Goal: Information Seeking & Learning: Learn about a topic

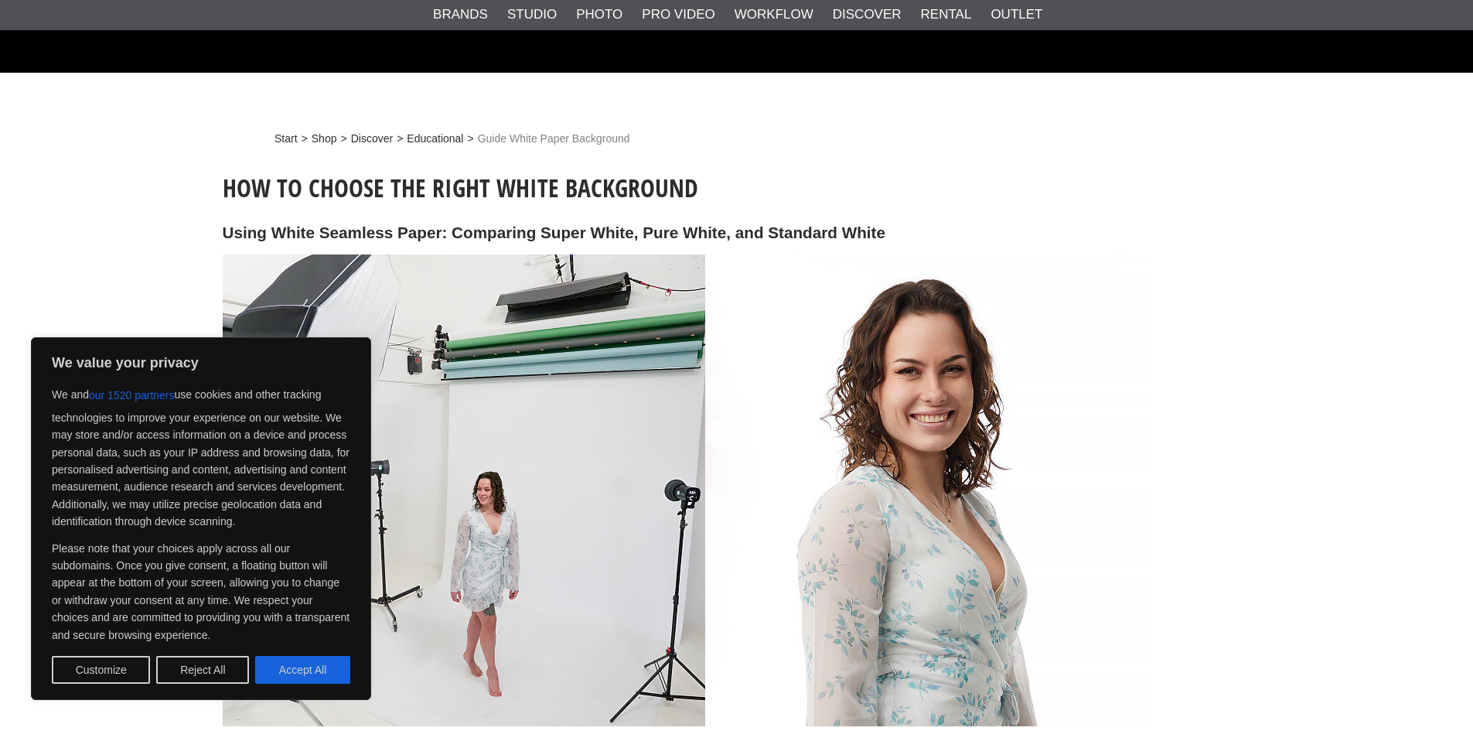
scroll to position [541, 0]
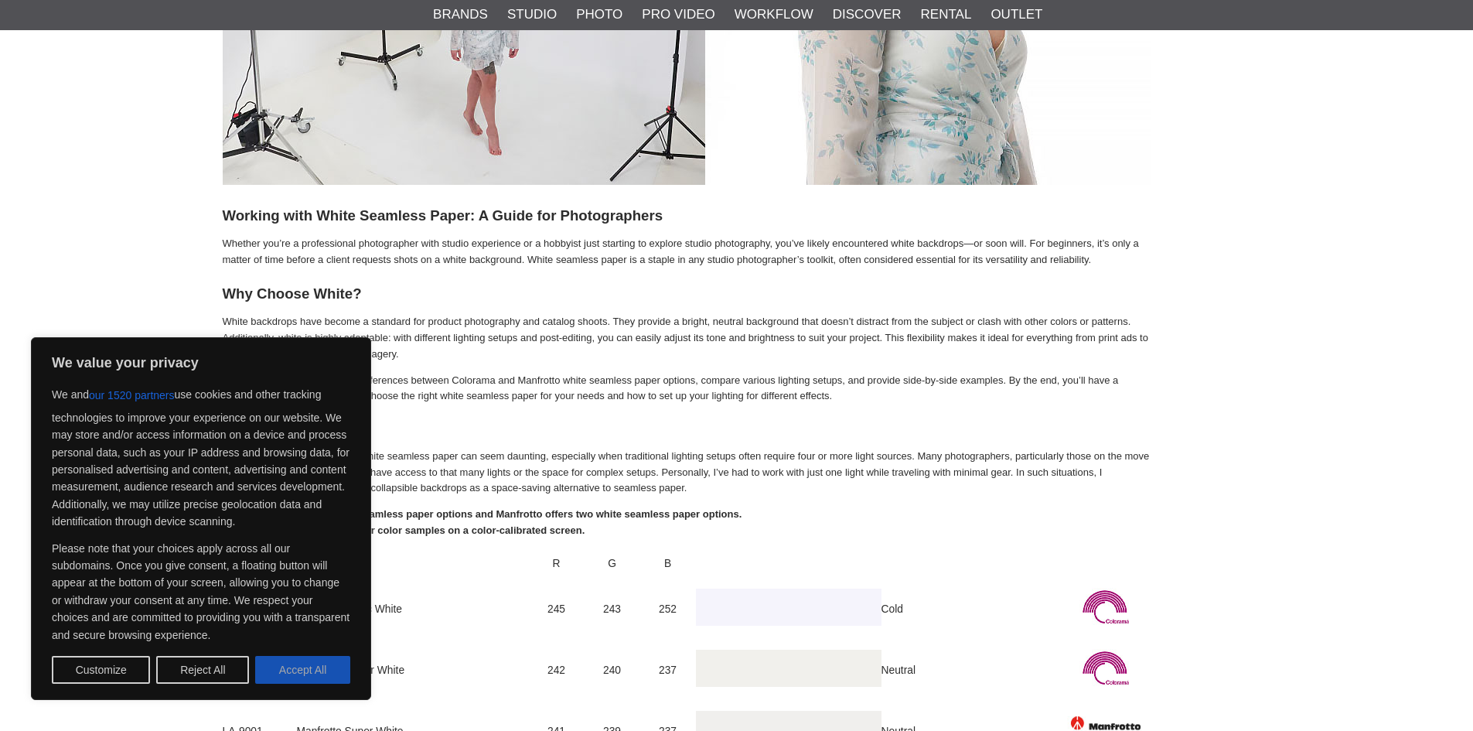
click at [308, 667] on button "Accept All" at bounding box center [302, 670] width 95 height 28
checkbox input "true"
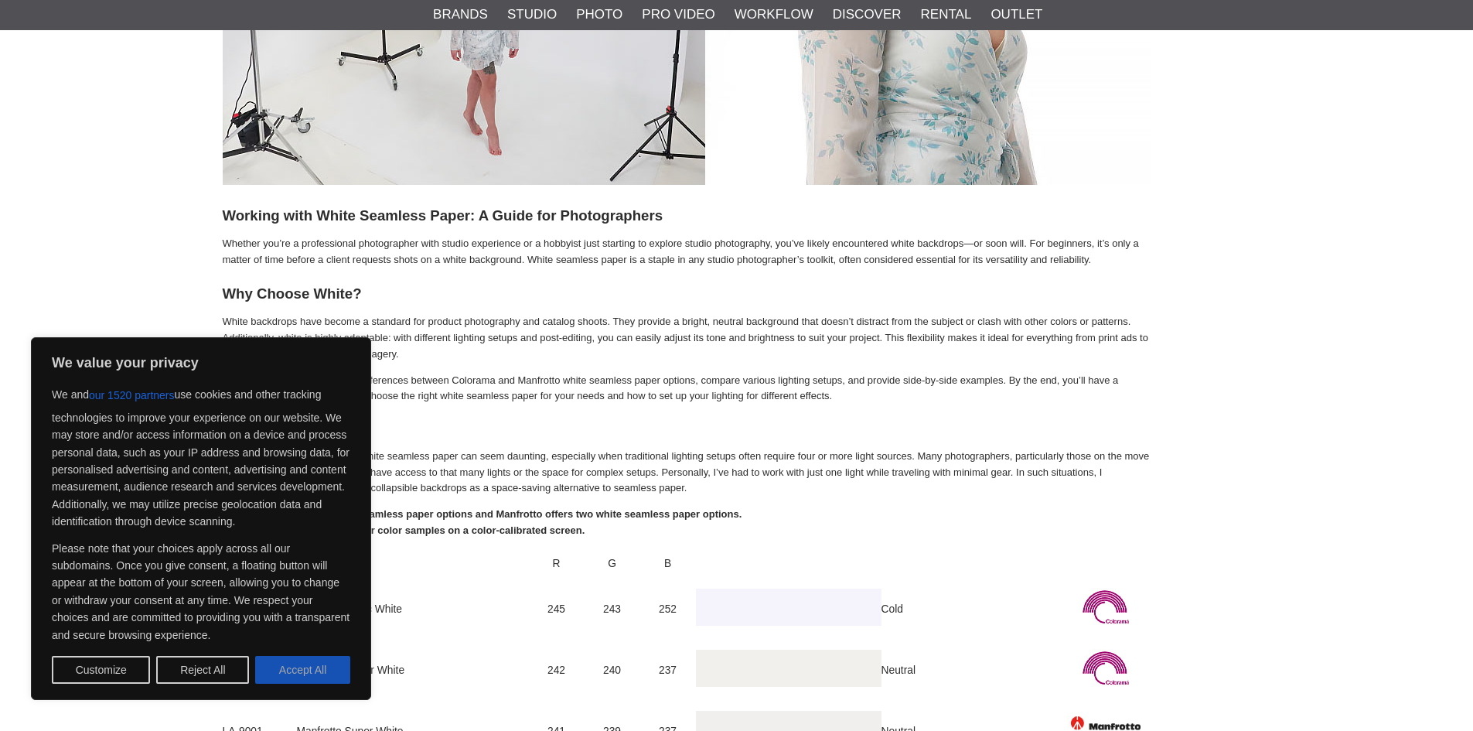
checkbox input "true"
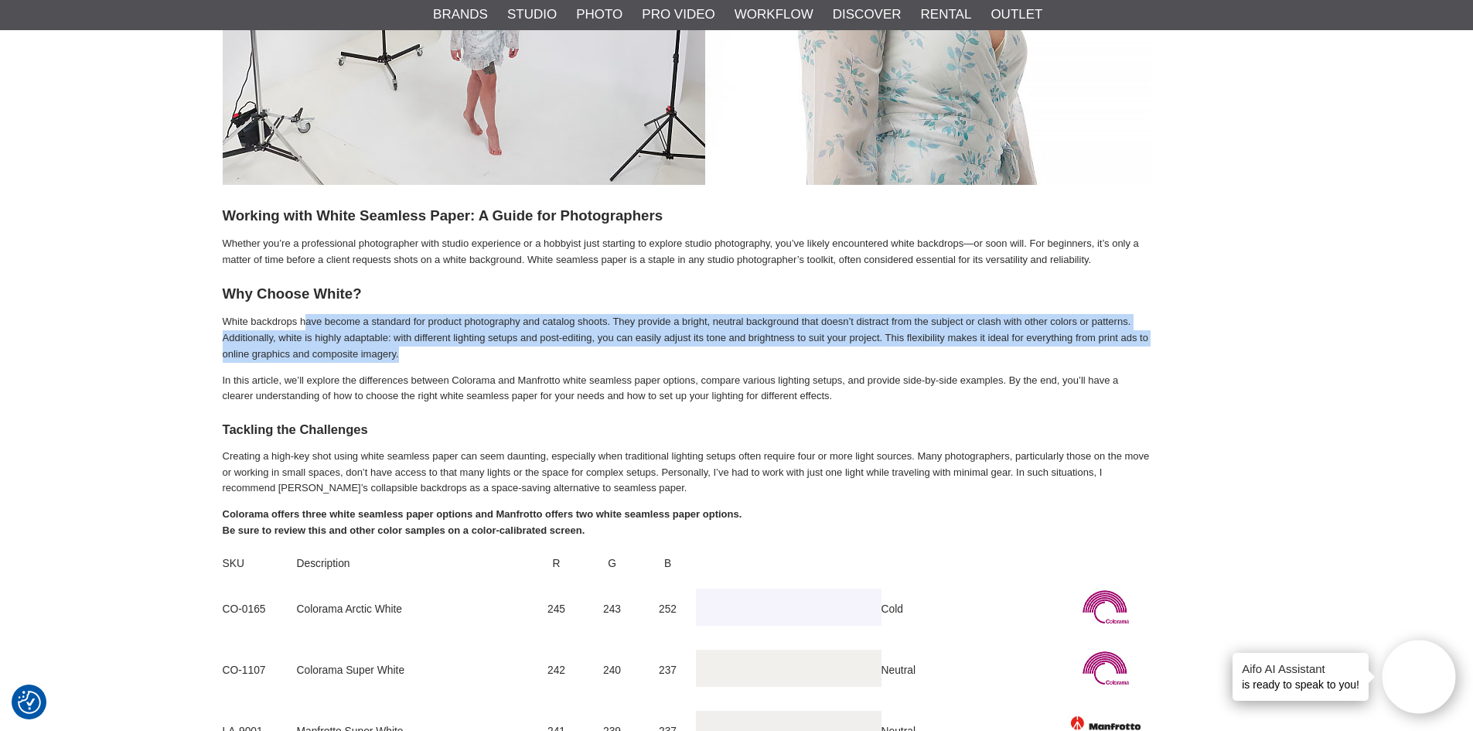
drag, startPoint x: 308, startPoint y: 319, endPoint x: 477, endPoint y: 353, distance: 172.7
click at [477, 353] on p "White backdrops have become a standard for product photography and catalog shoo…" at bounding box center [687, 338] width 928 height 48
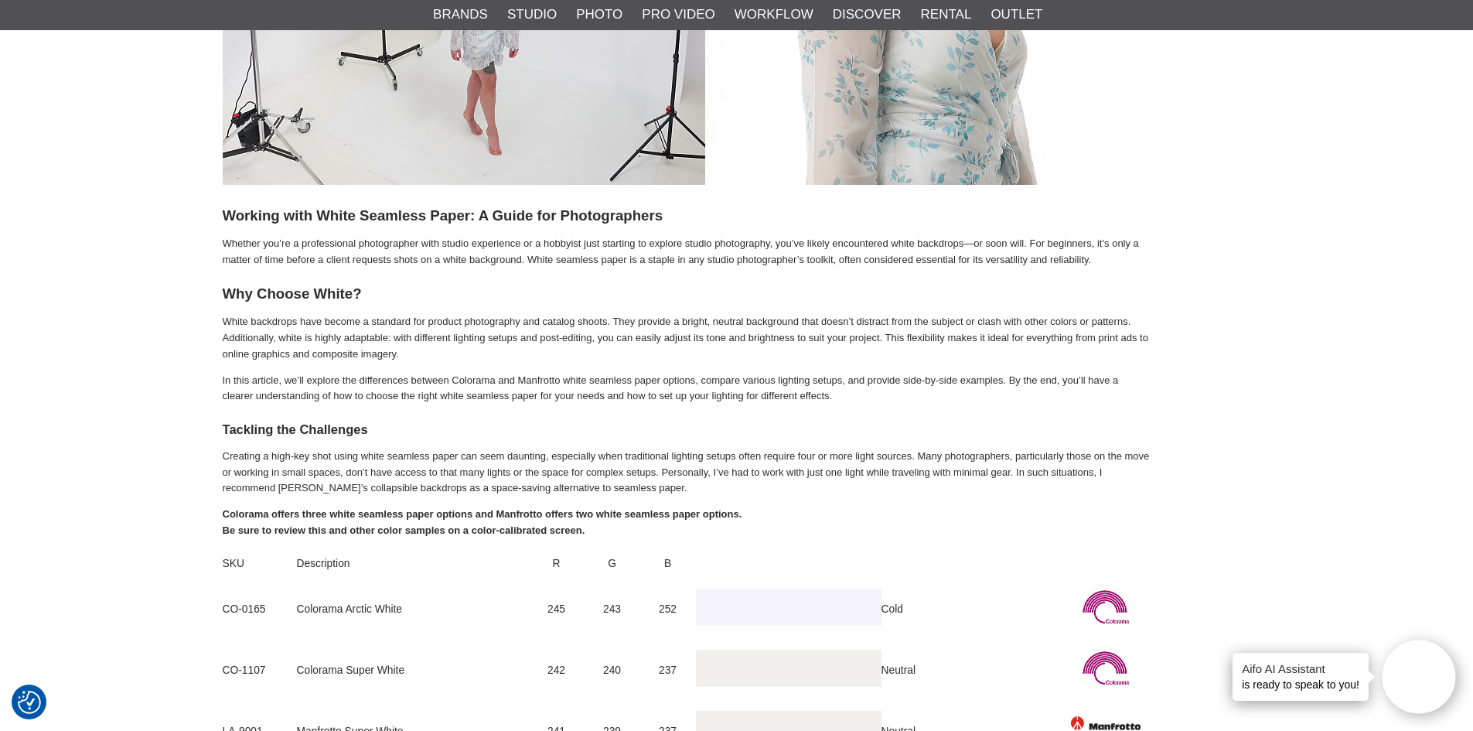
drag, startPoint x: 761, startPoint y: 335, endPoint x: 857, endPoint y: 344, distance: 96.3
click at [857, 344] on p "White backdrops have become a standard for product photography and catalog shoo…" at bounding box center [687, 338] width 928 height 48
click at [492, 377] on p "In this article, we’ll explore the differences between Colorama and Manfrotto w…" at bounding box center [687, 389] width 928 height 32
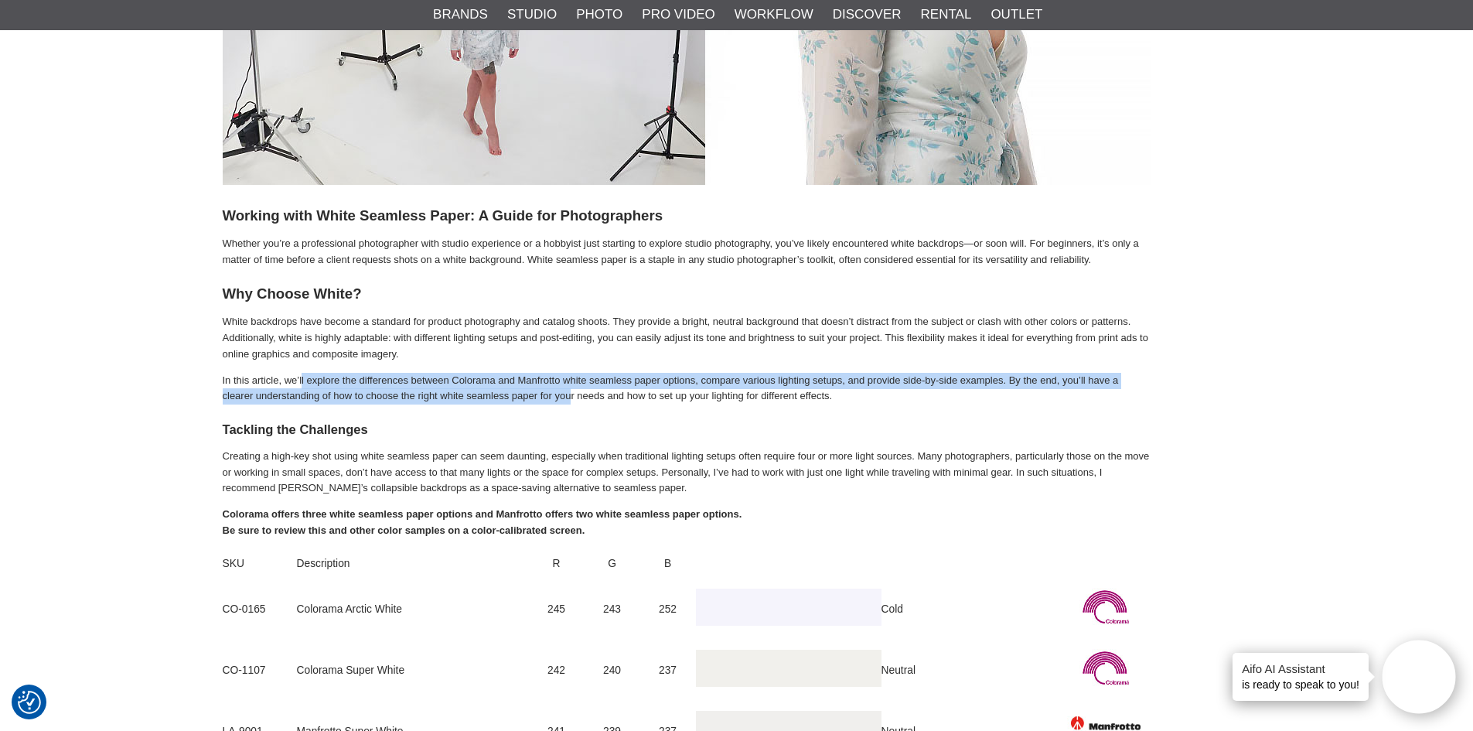
drag, startPoint x: 301, startPoint y: 379, endPoint x: 572, endPoint y: 390, distance: 271.6
click at [572, 390] on p "In this article, we’ll explore the differences between Colorama and Manfrotto w…" at bounding box center [687, 389] width 928 height 32
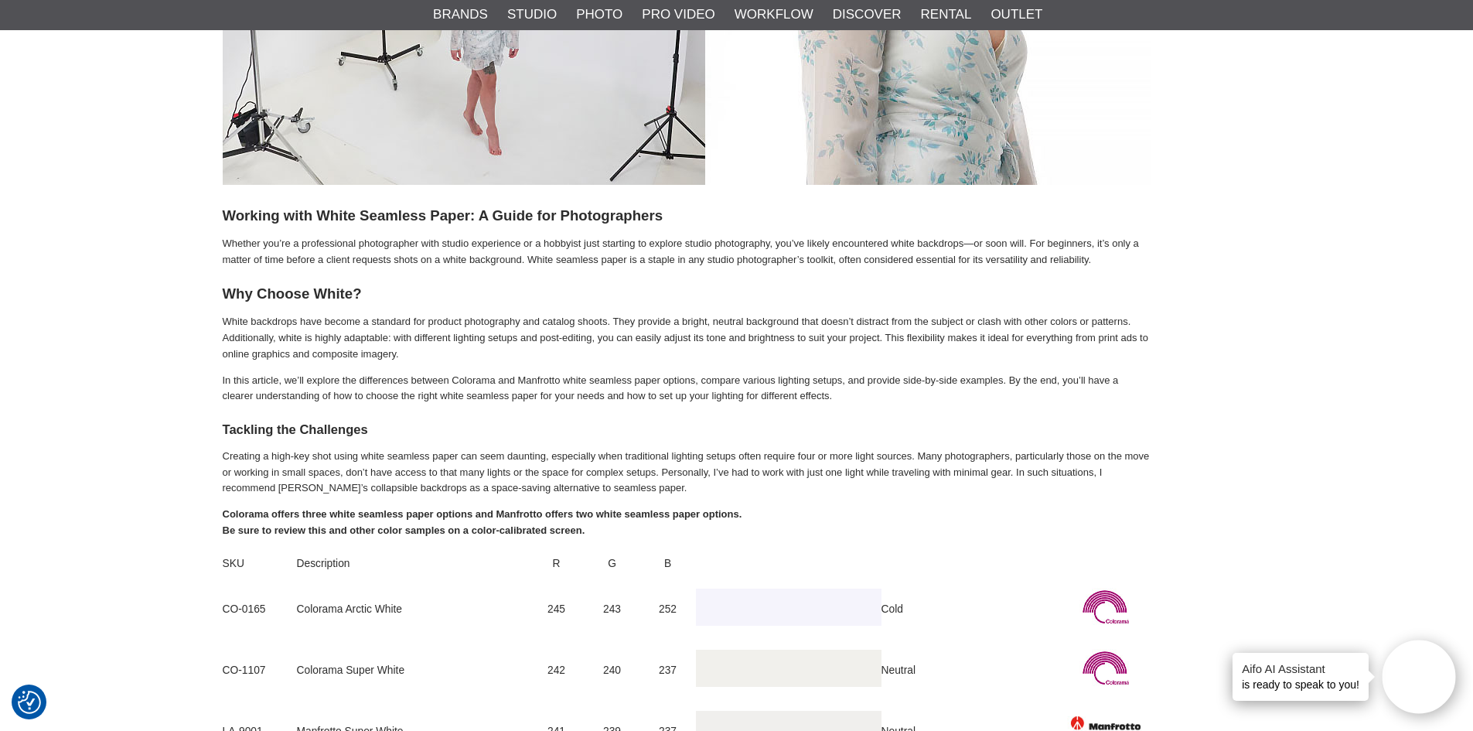
click at [581, 404] on p "In this article, we’ll explore the differences between Colorama and Manfrotto w…" at bounding box center [687, 389] width 928 height 32
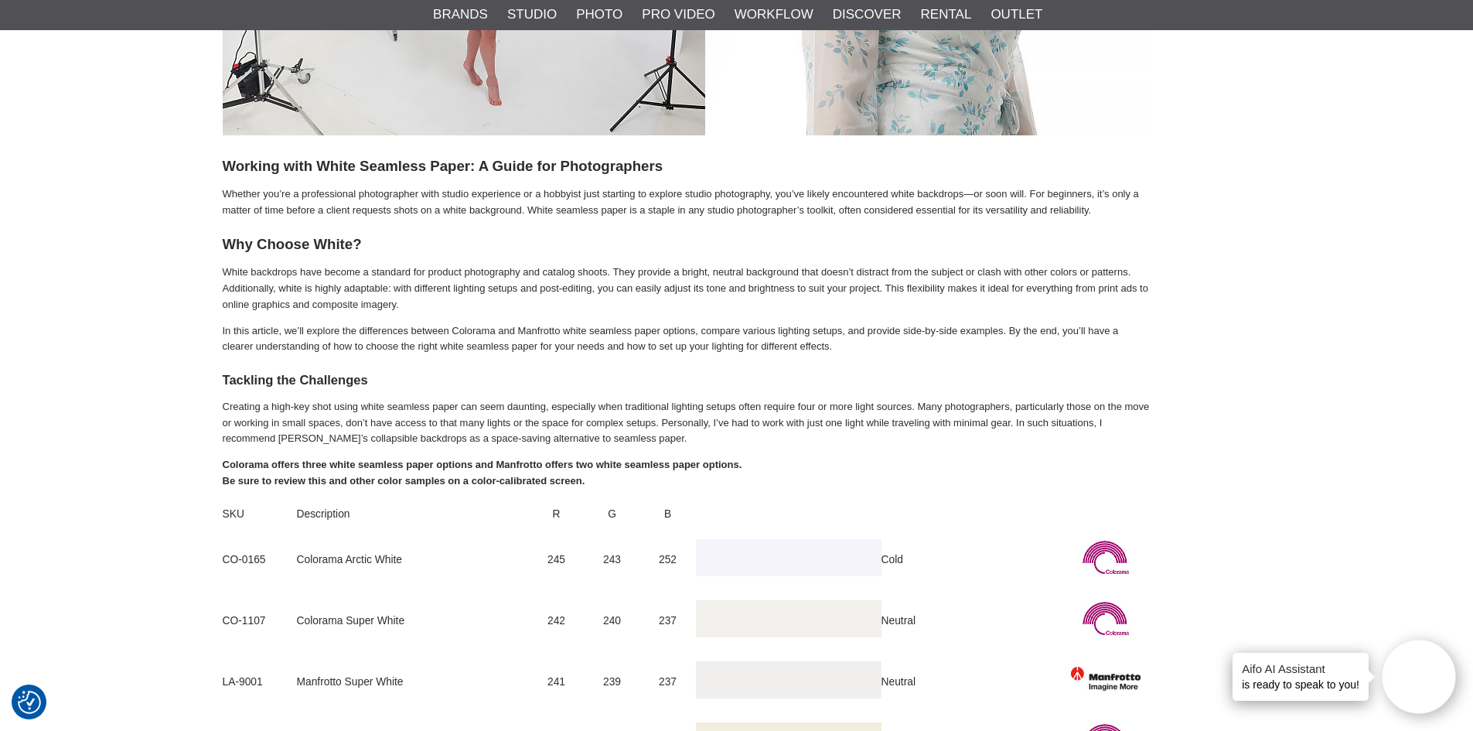
scroll to position [619, 0]
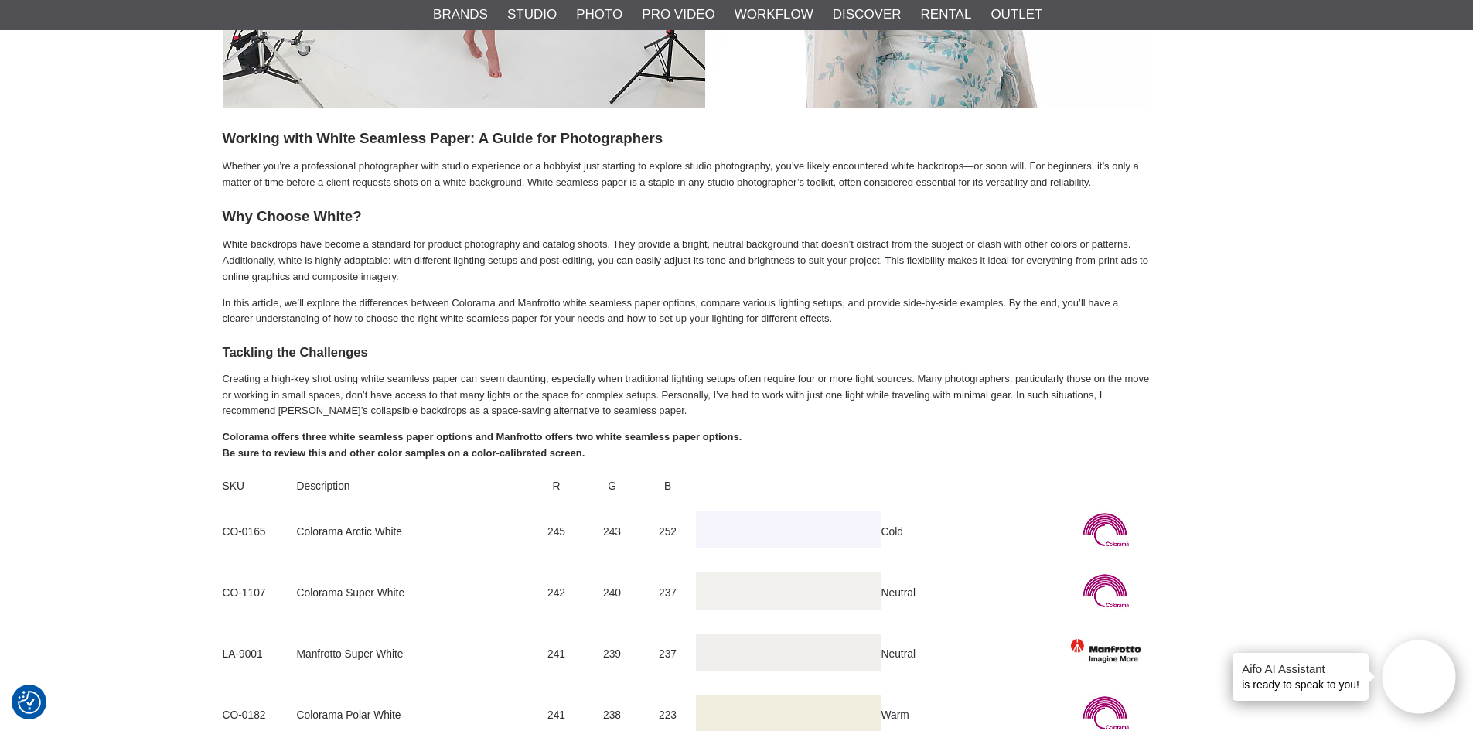
click at [356, 532] on td "Colorama Arctic White" at bounding box center [413, 532] width 232 height 61
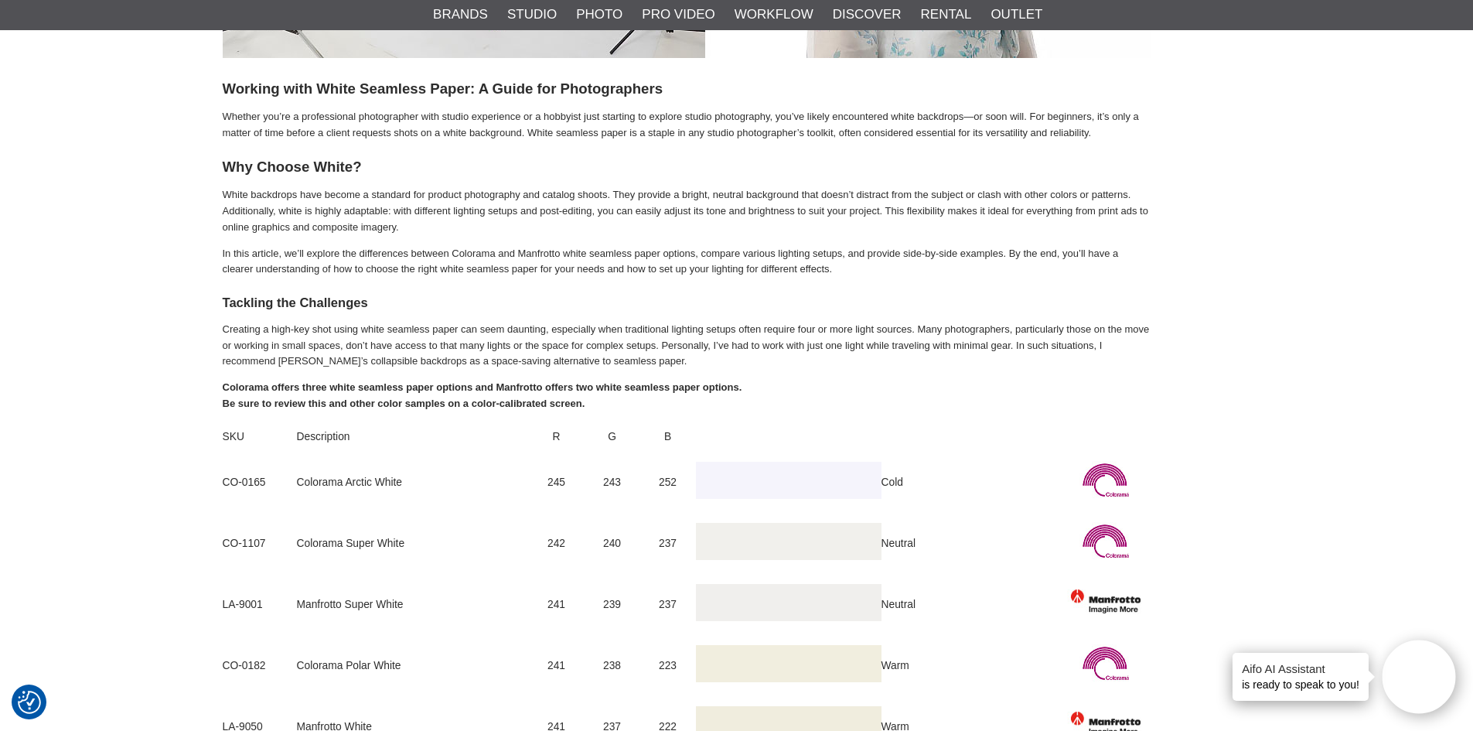
scroll to position [696, 0]
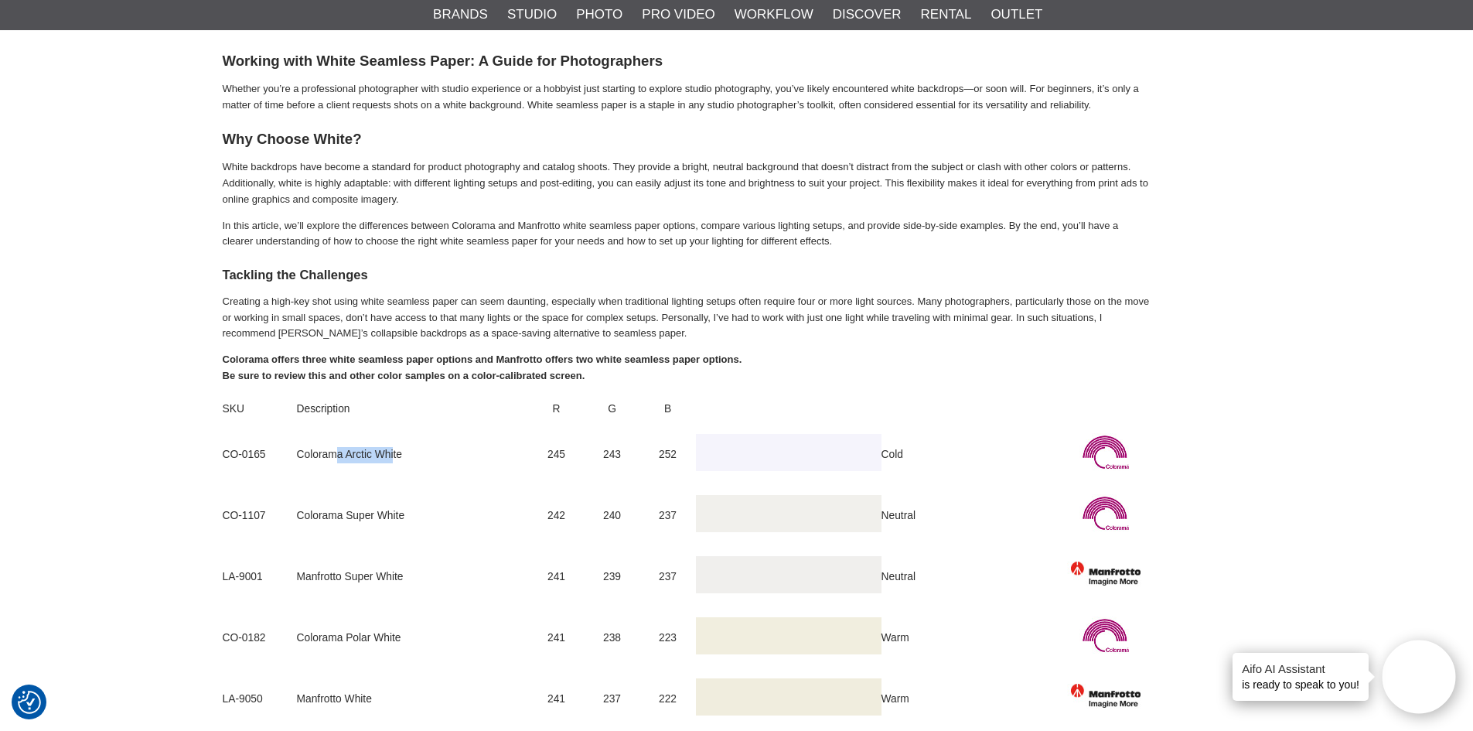
drag, startPoint x: 332, startPoint y: 446, endPoint x: 394, endPoint y: 464, distance: 63.6
click at [394, 464] on td "Colorama Arctic White" at bounding box center [413, 454] width 232 height 61
drag, startPoint x: 352, startPoint y: 510, endPoint x: 418, endPoint y: 497, distance: 67.8
click at [418, 497] on td "Colorama Super White" at bounding box center [413, 516] width 232 height 61
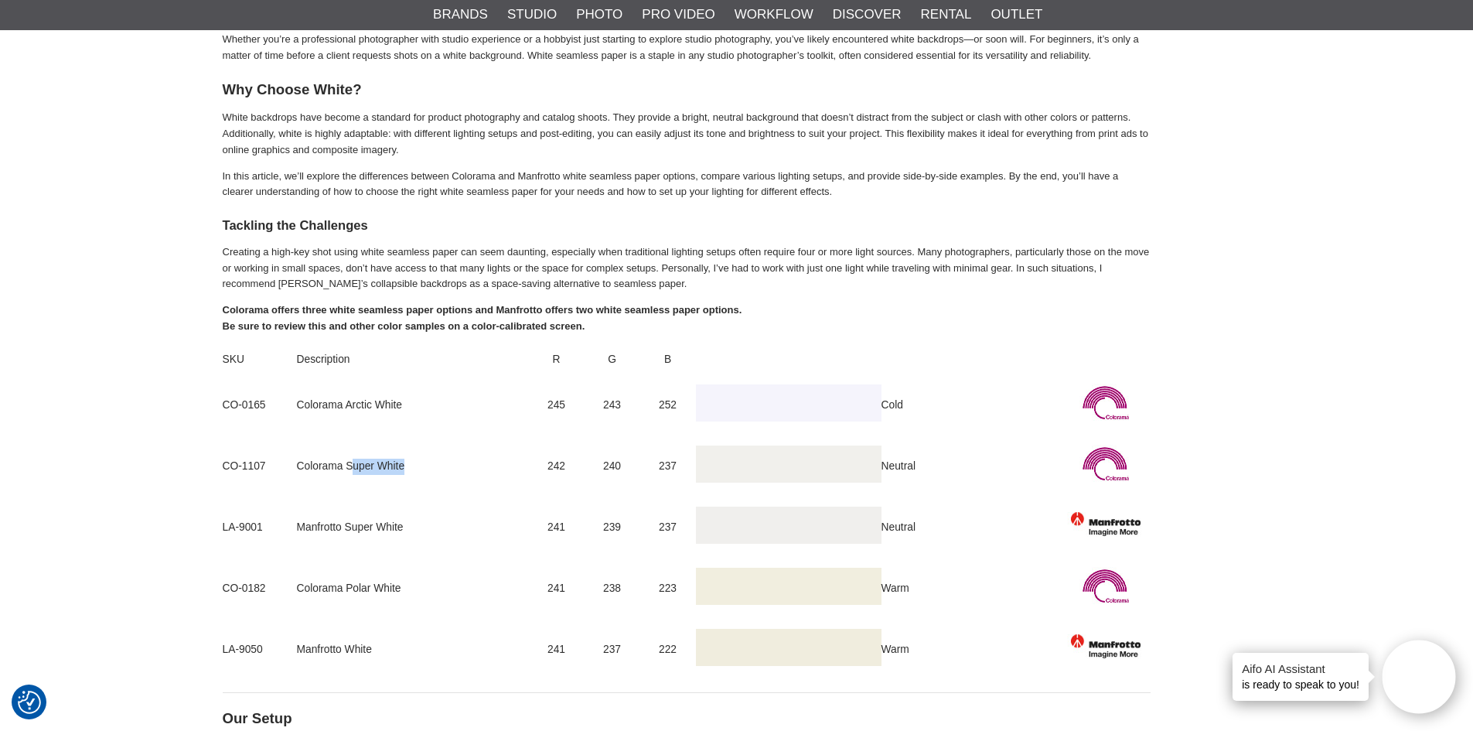
scroll to position [773, 0]
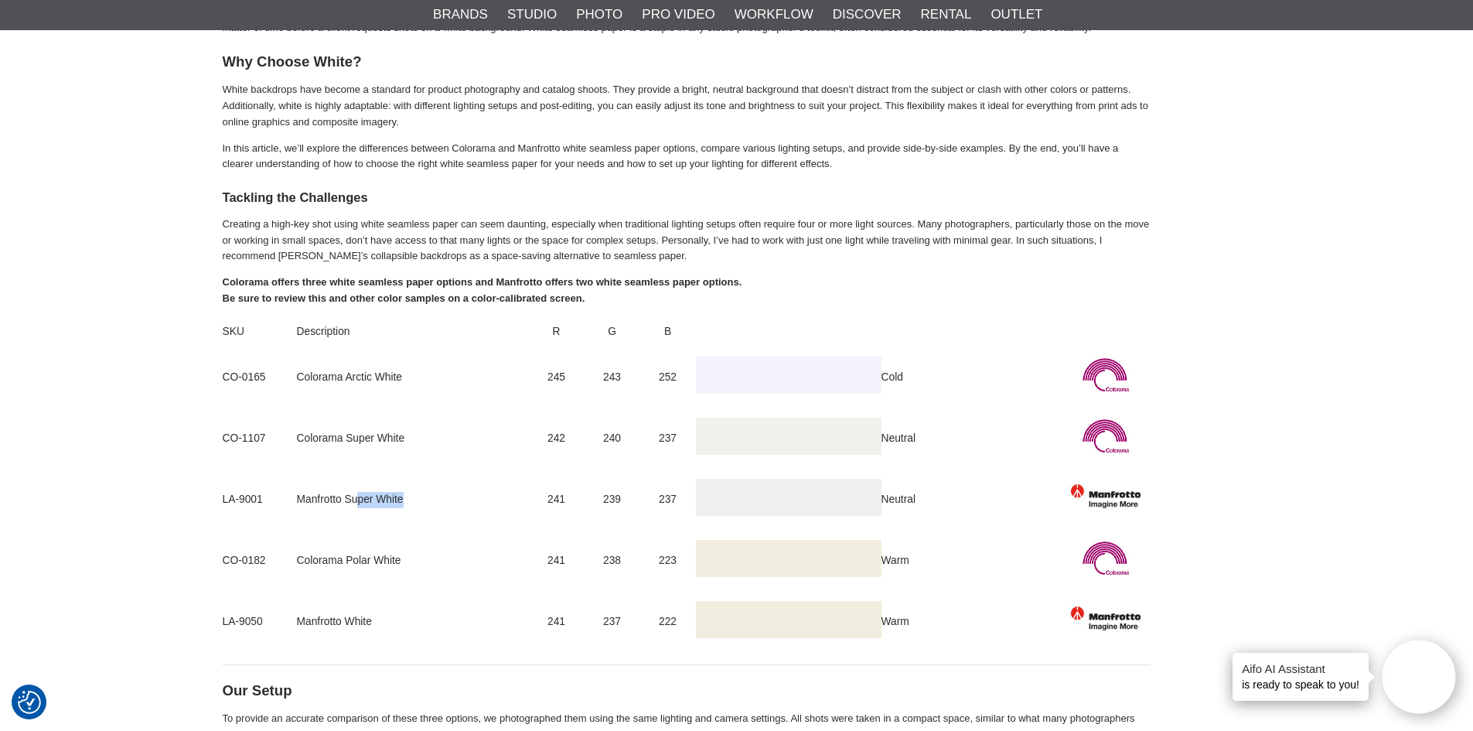
drag, startPoint x: 360, startPoint y: 499, endPoint x: 425, endPoint y: 491, distance: 66.3
click at [425, 491] on td "Manfrotto Super White" at bounding box center [413, 499] width 232 height 61
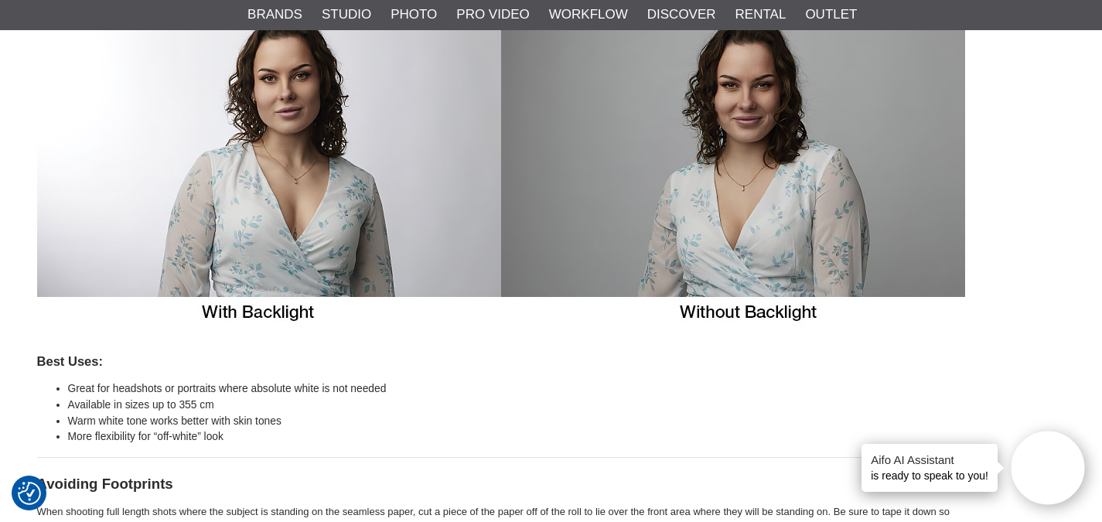
scroll to position [3325, 0]
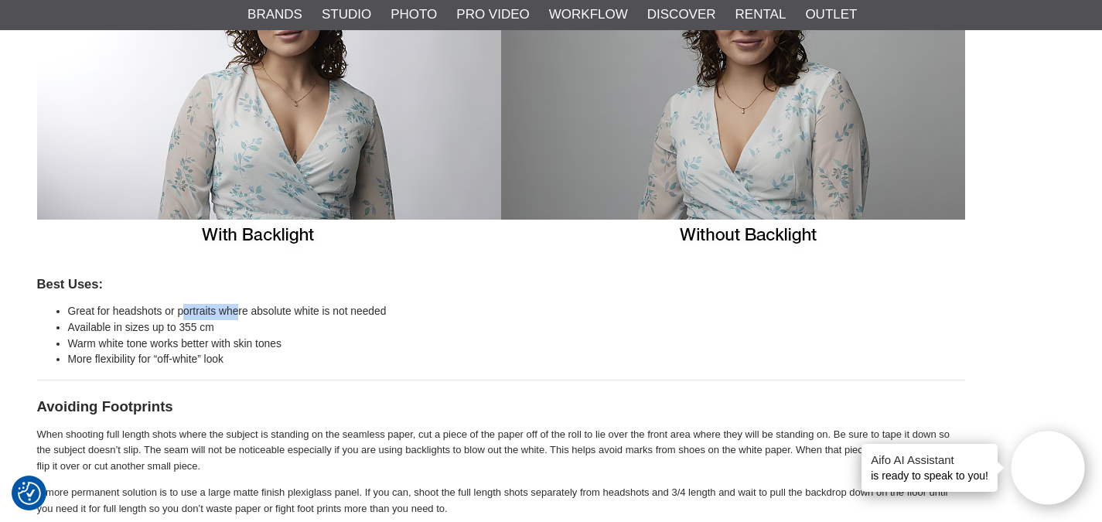
drag, startPoint x: 182, startPoint y: 303, endPoint x: 240, endPoint y: 292, distance: 58.4
click at [276, 322] on li "Available in sizes up to 355 cm" at bounding box center [516, 328] width 897 height 16
drag, startPoint x: 260, startPoint y: 318, endPoint x: 417, endPoint y: 309, distance: 157.2
click at [417, 309] on li "Great for headshots or portraits where absolute white is not needed" at bounding box center [516, 312] width 897 height 16
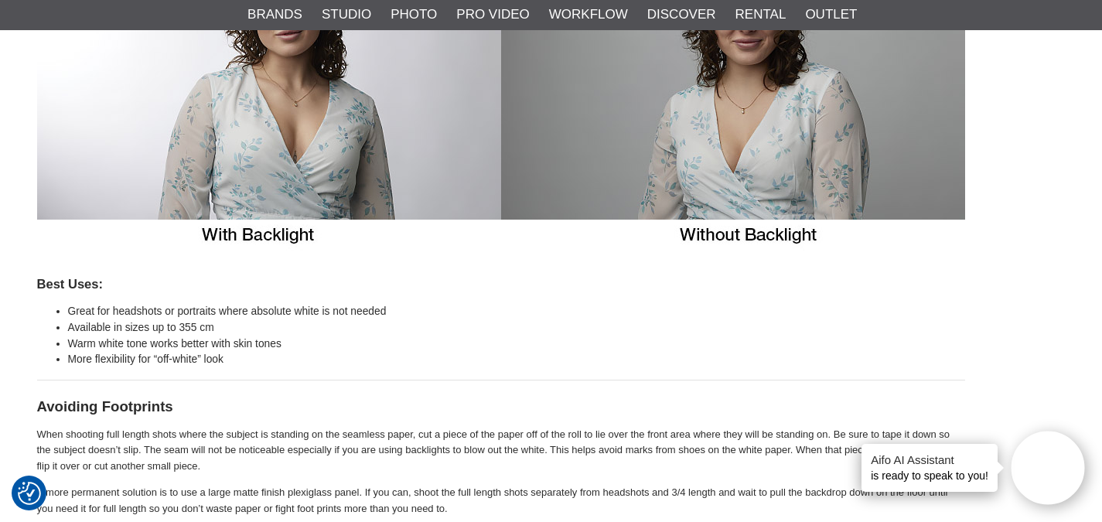
drag, startPoint x: 428, startPoint y: 344, endPoint x: 376, endPoint y: 331, distance: 54.2
click at [428, 343] on li "Warm white tone works better with skin tones" at bounding box center [516, 344] width 897 height 16
drag, startPoint x: 85, startPoint y: 314, endPoint x: 167, endPoint y: 312, distance: 82.0
click at [167, 312] on li "Great for headshots or portraits where absolute white is not needed" at bounding box center [516, 312] width 897 height 16
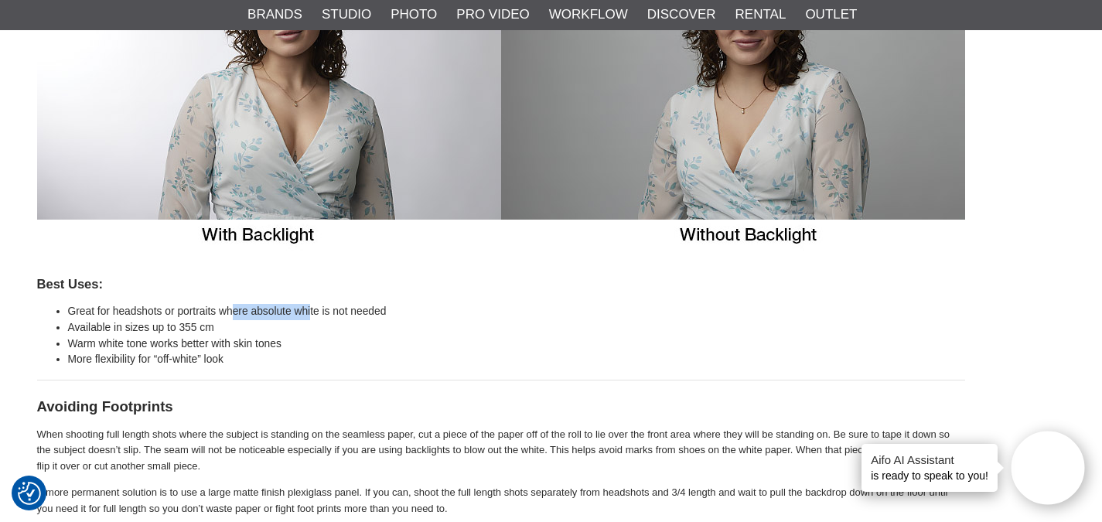
drag, startPoint x: 230, startPoint y: 312, endPoint x: 321, endPoint y: 303, distance: 91.7
drag, startPoint x: 298, startPoint y: 338, endPoint x: 184, endPoint y: 337, distance: 114.4
click at [298, 336] on li "Warm white tone works better with skin tones" at bounding box center [516, 344] width 897 height 16
drag, startPoint x: 160, startPoint y: 320, endPoint x: 278, endPoint y: 351, distance: 122.3
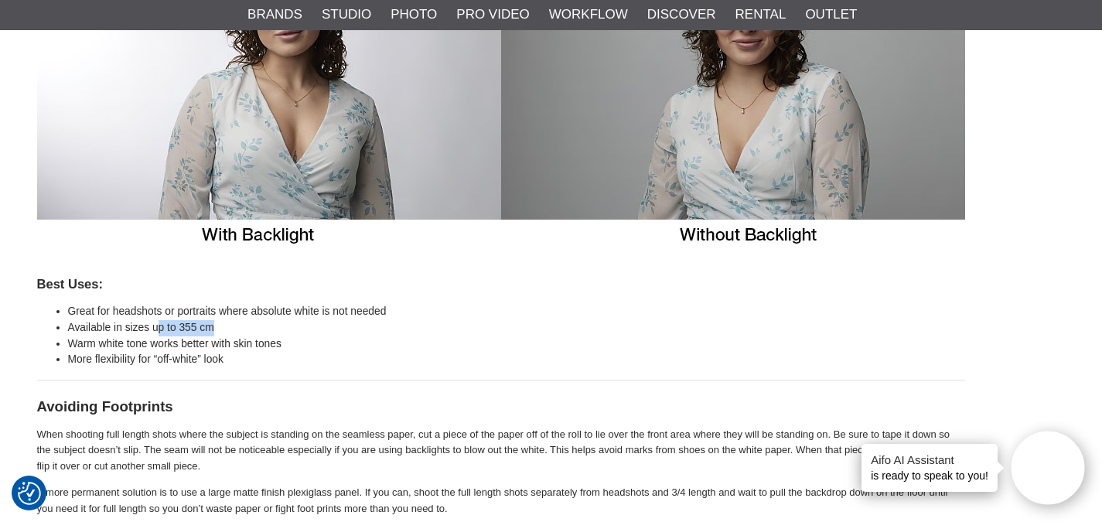
click at [265, 320] on li "Available in sizes up to 355 cm" at bounding box center [516, 328] width 897 height 16
click at [279, 354] on li "More flexibility for “off-white” look" at bounding box center [516, 360] width 897 height 16
drag, startPoint x: 237, startPoint y: 344, endPoint x: 295, endPoint y: 332, distance: 59.3
click at [295, 332] on ul "Great for headshots or portraits where absolute white is not needed Available i…" at bounding box center [501, 336] width 928 height 64
click at [293, 361] on li "More flexibility for “off-white” look" at bounding box center [516, 360] width 897 height 16
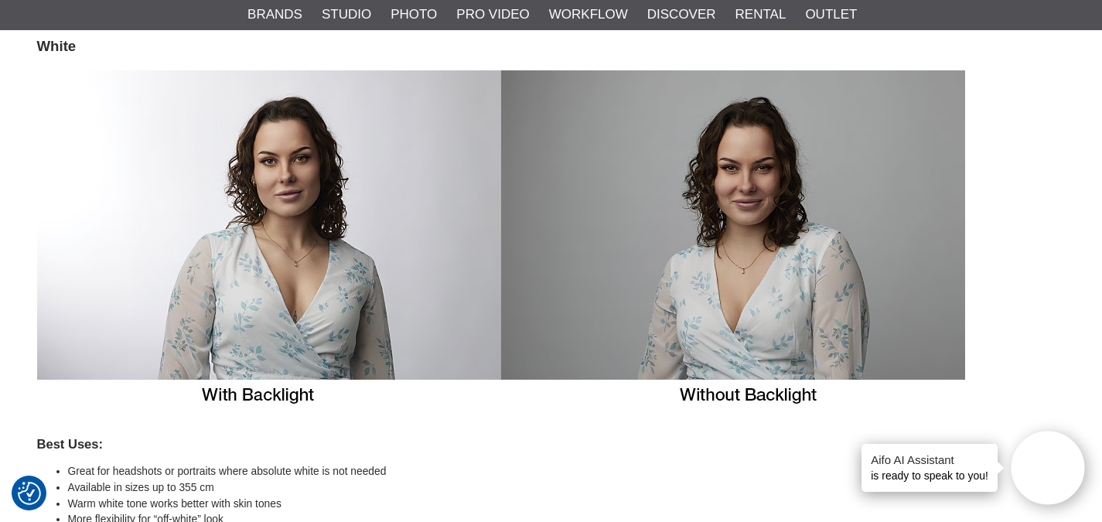
scroll to position [2861, 0]
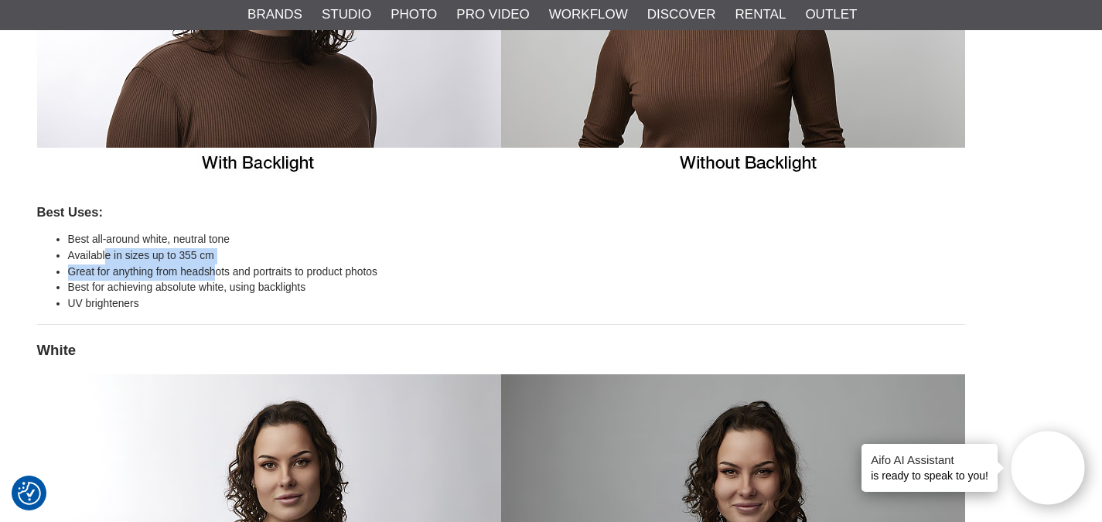
drag, startPoint x: 106, startPoint y: 257, endPoint x: 239, endPoint y: 269, distance: 133.5
click at [238, 269] on ul "Best all-around white, neutral tone Available in sizes up to 355 cm Great for a…" at bounding box center [501, 272] width 928 height 80
click at [254, 283] on li "Best for achieving absolute white, using backlights" at bounding box center [516, 288] width 897 height 16
drag, startPoint x: 222, startPoint y: 265, endPoint x: 331, endPoint y: 254, distance: 109.6
click at [331, 254] on ul "Best all-around white, neutral tone Available in sizes up to 355 cm Great for a…" at bounding box center [501, 272] width 928 height 80
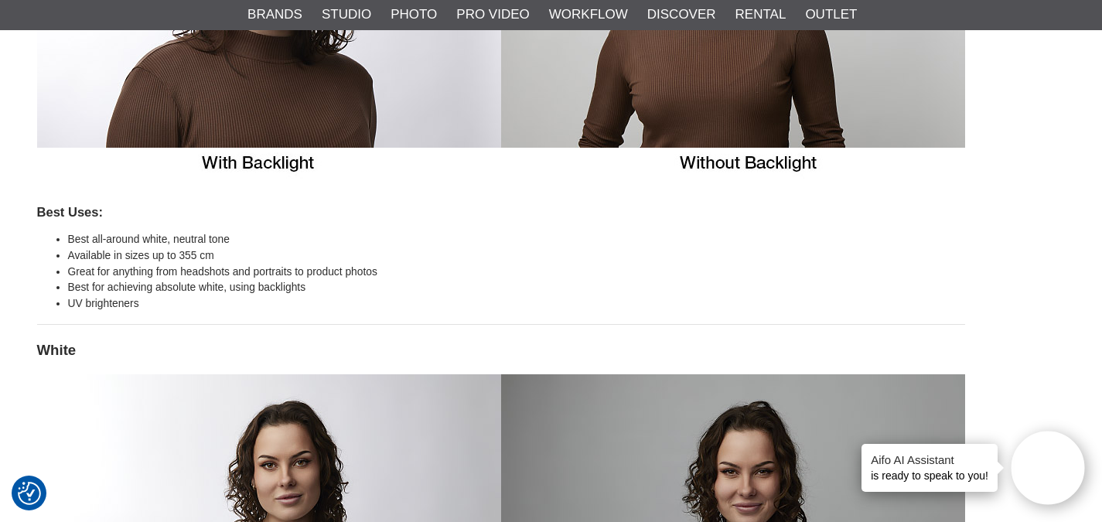
drag, startPoint x: 331, startPoint y: 277, endPoint x: 261, endPoint y: 297, distance: 72.4
click at [331, 276] on li "Great for anything from headshots and portraits to product photos" at bounding box center [516, 272] width 897 height 16
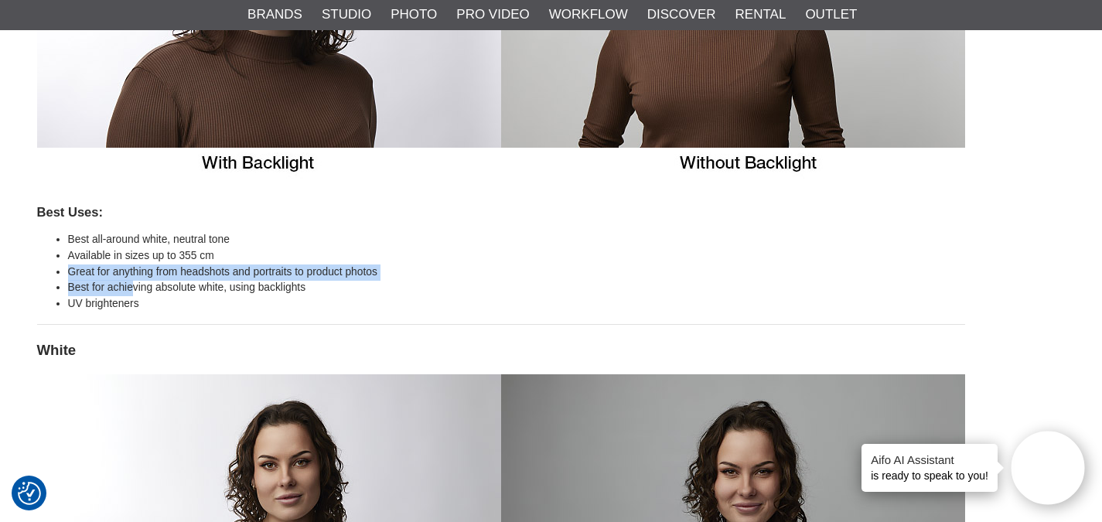
drag, startPoint x: 136, startPoint y: 281, endPoint x: 323, endPoint y: 258, distance: 188.5
click at [323, 258] on ul "Best all-around white, neutral tone Available in sizes up to 355 cm Great for a…" at bounding box center [501, 272] width 928 height 80
drag, startPoint x: 323, startPoint y: 270, endPoint x: 314, endPoint y: 278, distance: 12.1
click at [323, 270] on li "Great for anything from headshots and portraits to product photos" at bounding box center [516, 272] width 897 height 16
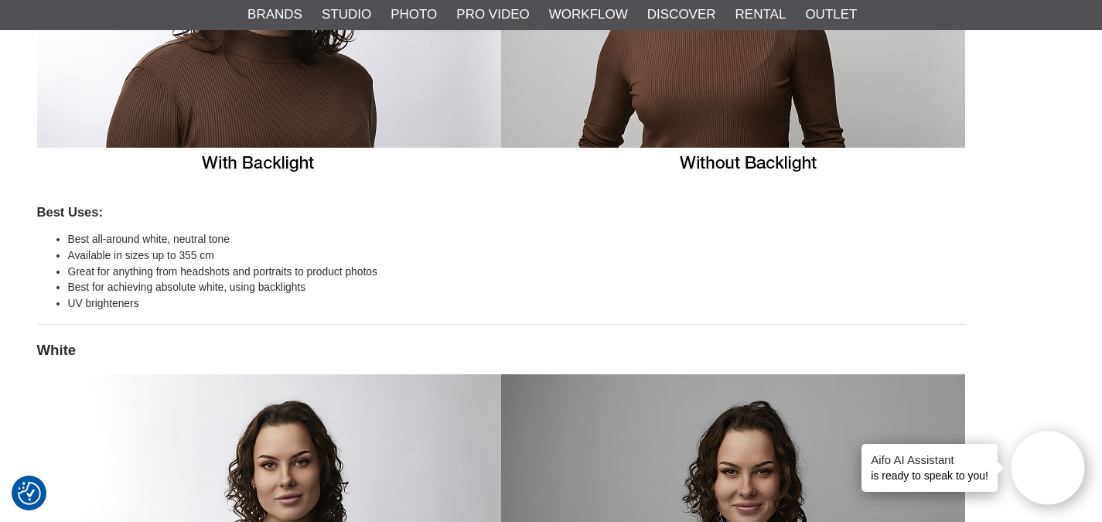
click at [183, 288] on li "Best for achieving absolute white, using backlights" at bounding box center [516, 288] width 897 height 16
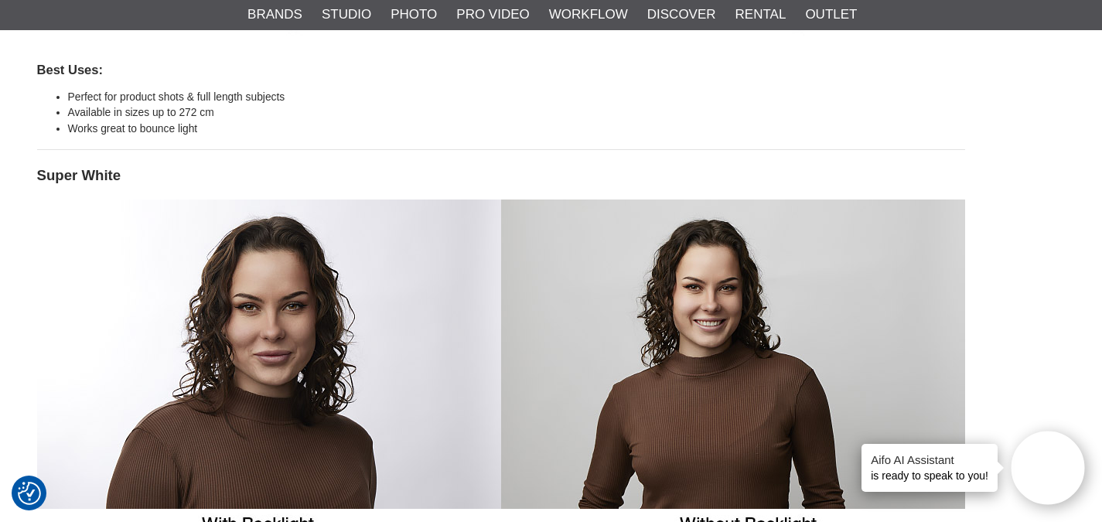
scroll to position [2784, 0]
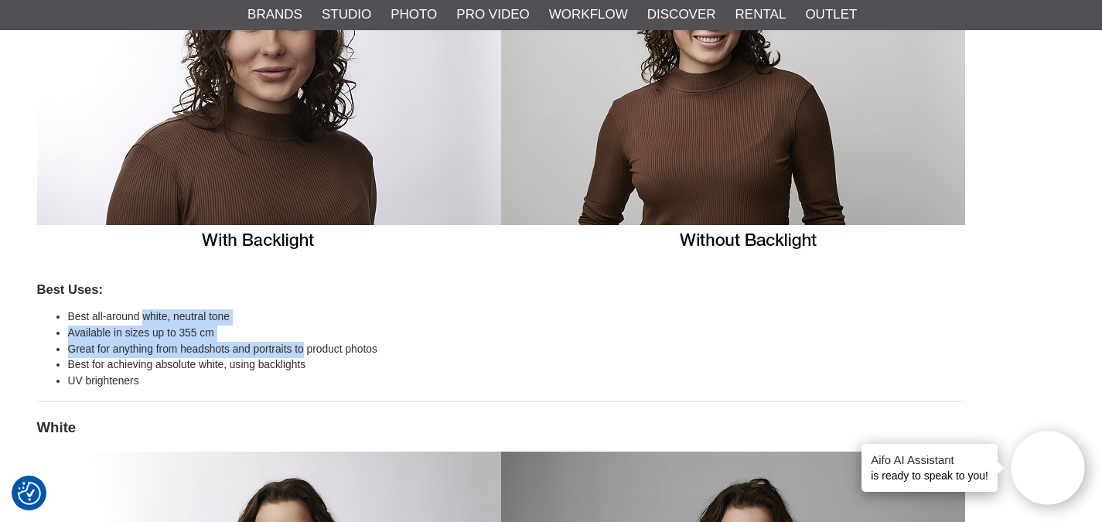
drag, startPoint x: 165, startPoint y: 322, endPoint x: 302, endPoint y: 343, distance: 138.4
click at [302, 343] on ul "Best all-around white, neutral tone Available in sizes up to 355 cm Great for a…" at bounding box center [501, 349] width 928 height 80
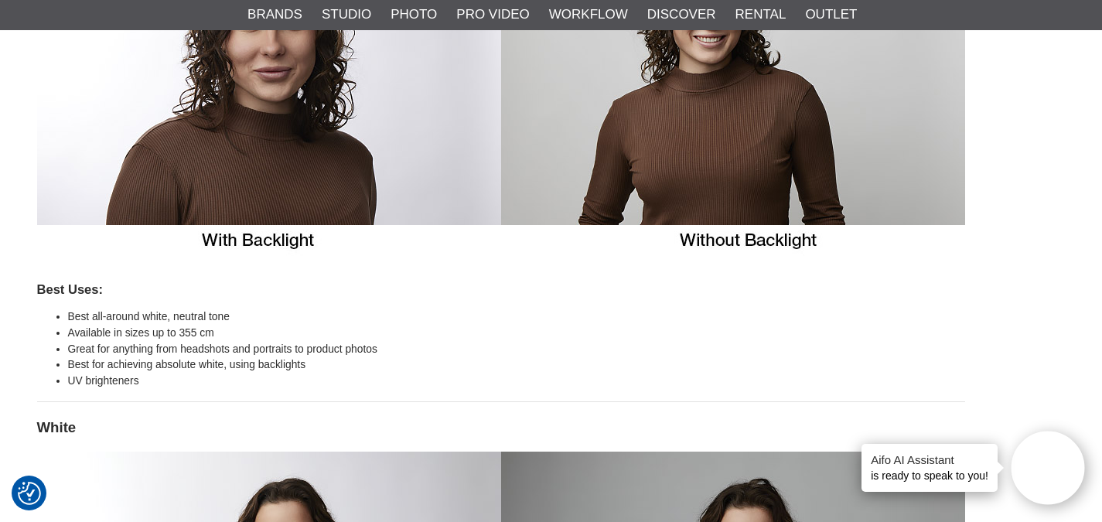
click at [165, 379] on li "UV brighteners" at bounding box center [516, 381] width 897 height 16
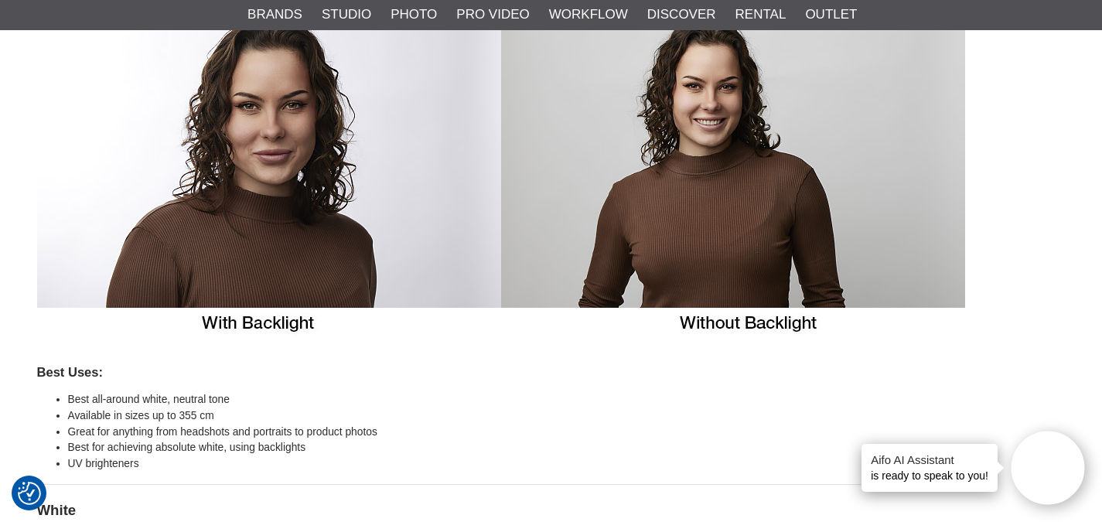
scroll to position [2706, 0]
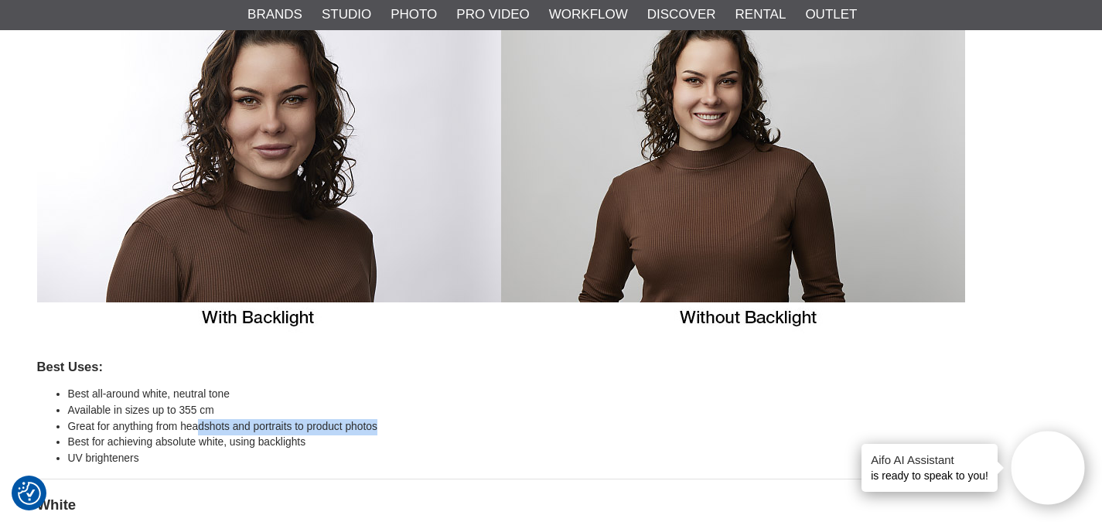
drag, startPoint x: 199, startPoint y: 419, endPoint x: 400, endPoint y: 426, distance: 200.4
click at [400, 426] on li "Great for anything from headshots and portraits to product photos" at bounding box center [516, 427] width 897 height 16
click at [291, 426] on li "Great for anything from headshots and portraits to product photos" at bounding box center [516, 427] width 897 height 16
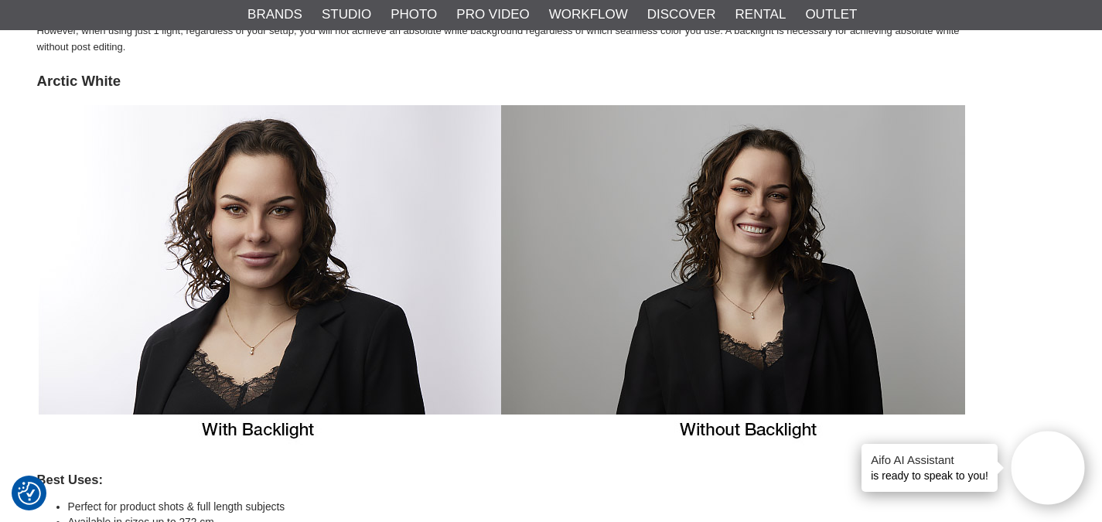
scroll to position [2165, 0]
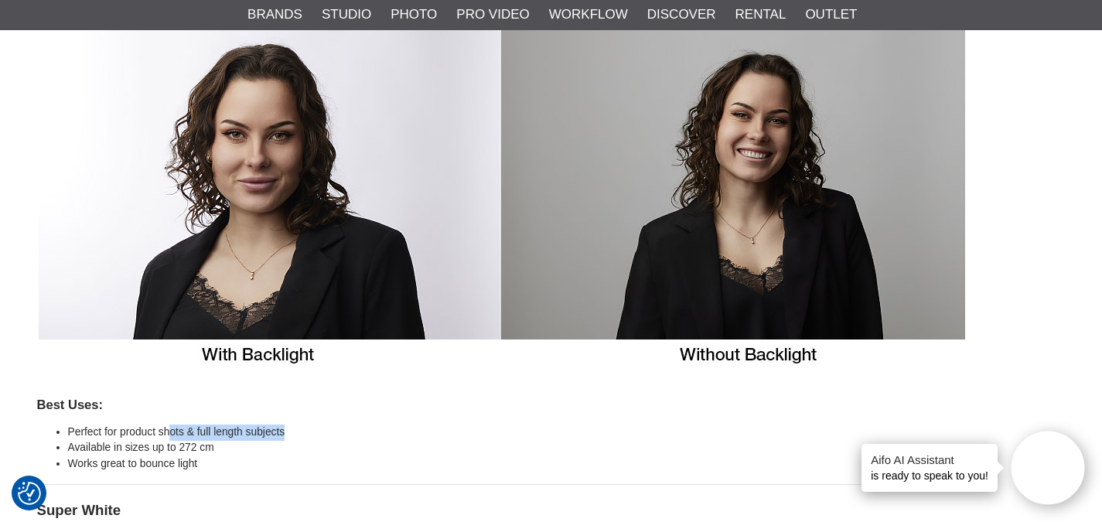
drag, startPoint x: 168, startPoint y: 435, endPoint x: 353, endPoint y: 428, distance: 185.7
click at [353, 428] on li "Perfect for product shots & full length subjects" at bounding box center [516, 432] width 897 height 16
click at [107, 444] on li "Available in sizes up to 272 cm" at bounding box center [516, 448] width 897 height 16
drag, startPoint x: 172, startPoint y: 425, endPoint x: 207, endPoint y: 427, distance: 35.6
click at [172, 425] on li "Perfect for product shots & full length subjects" at bounding box center [516, 432] width 897 height 16
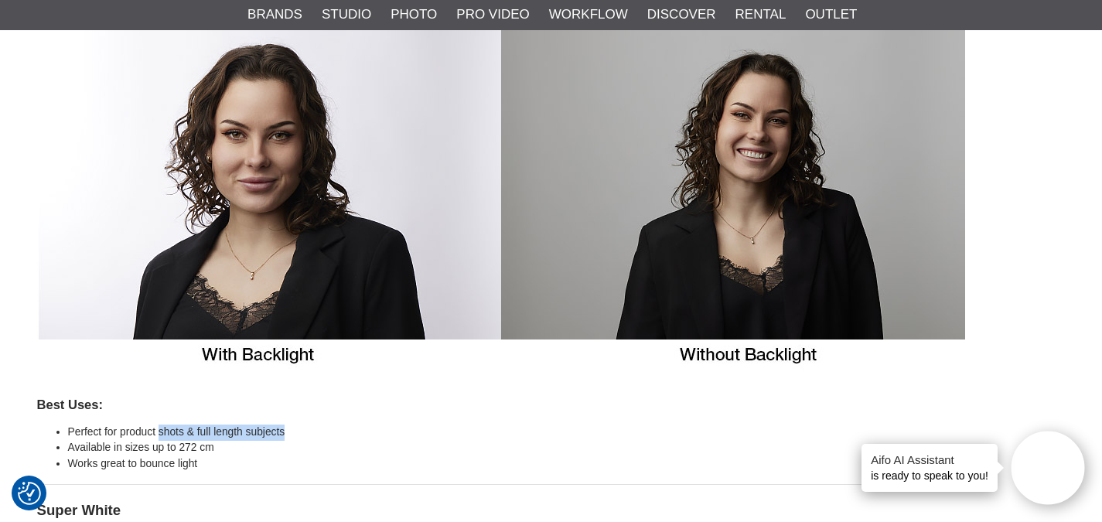
drag, startPoint x: 207, startPoint y: 427, endPoint x: 277, endPoint y: 423, distance: 69.7
click at [277, 424] on li "Perfect for product shots & full length subjects" at bounding box center [516, 432] width 897 height 16
click at [285, 431] on li "Perfect for product shots & full length subjects" at bounding box center [516, 432] width 897 height 16
drag, startPoint x: 124, startPoint y: 433, endPoint x: 241, endPoint y: 428, distance: 116.8
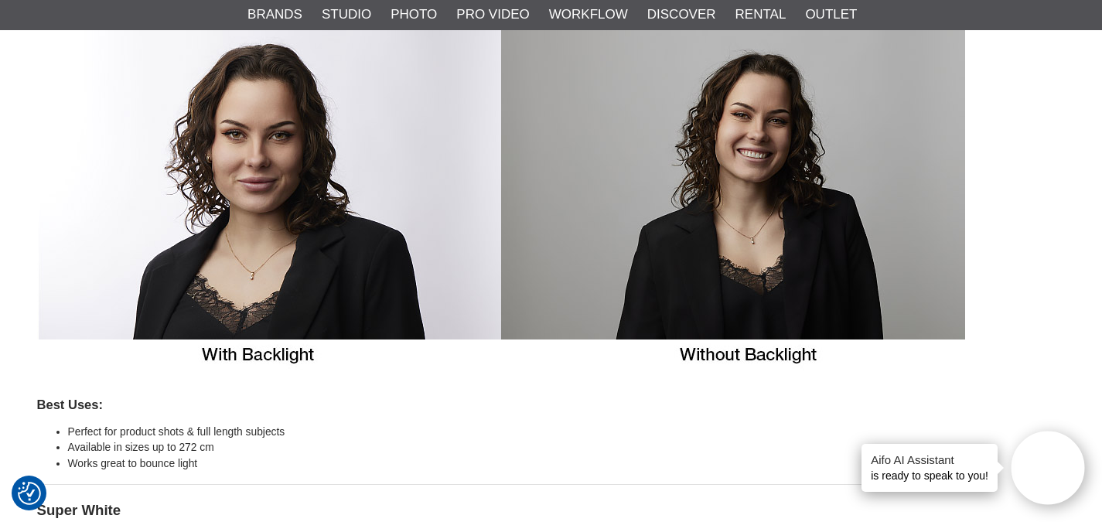
click at [246, 432] on li "Perfect for product shots & full length subjects" at bounding box center [516, 432] width 897 height 16
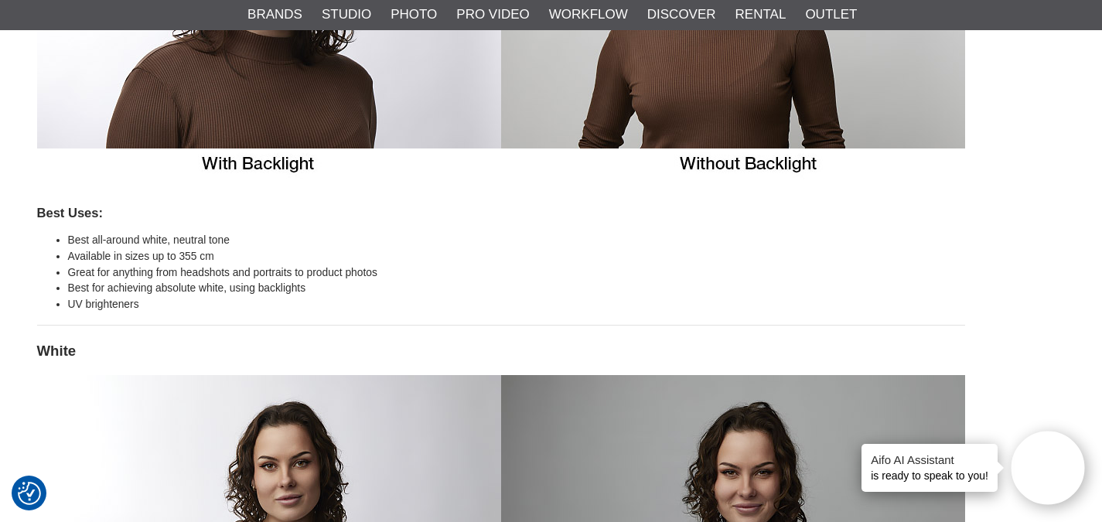
scroll to position [2861, 0]
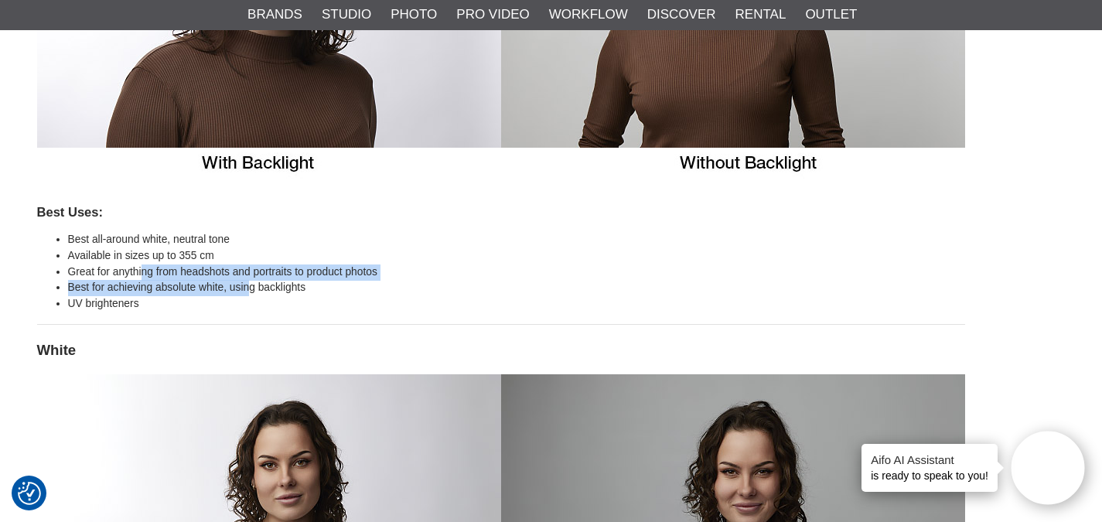
drag, startPoint x: 142, startPoint y: 271, endPoint x: 261, endPoint y: 277, distance: 119.2
click at [251, 278] on li "Great for anything from headshots and portraits to product photos" at bounding box center [516, 272] width 897 height 16
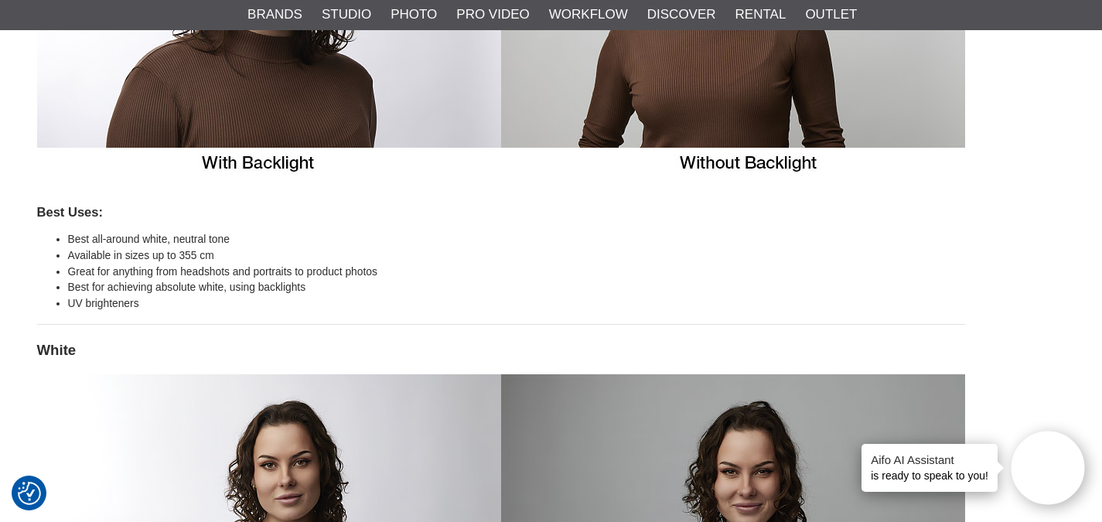
click at [322, 290] on li "Best for achieving absolute white, using backlights" at bounding box center [516, 288] width 897 height 16
drag, startPoint x: 223, startPoint y: 264, endPoint x: 359, endPoint y: 297, distance: 139.2
click at [346, 271] on li "Great for anything from headshots and portraits to product photos" at bounding box center [516, 272] width 897 height 16
click at [363, 302] on li "UV brighteners" at bounding box center [516, 304] width 897 height 16
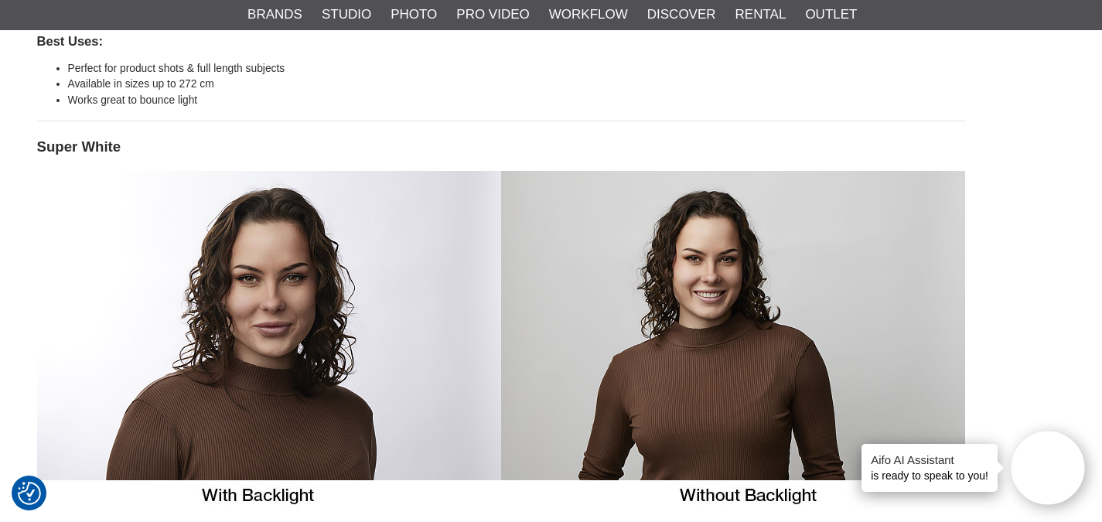
scroll to position [2474, 0]
